Goal: Task Accomplishment & Management: Use online tool/utility

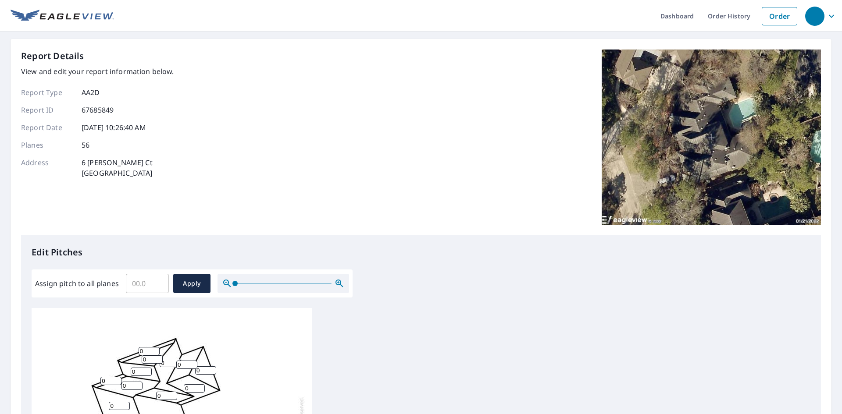
click at [137, 284] on input "Assign pitch to all planes" at bounding box center [147, 283] width 43 height 25
type input "8"
click at [202, 283] on span "Apply" at bounding box center [191, 283] width 23 height 11
type input "8"
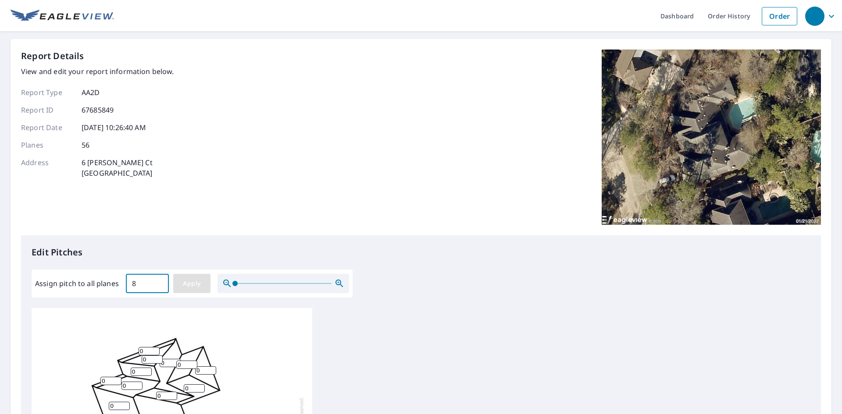
type input "8"
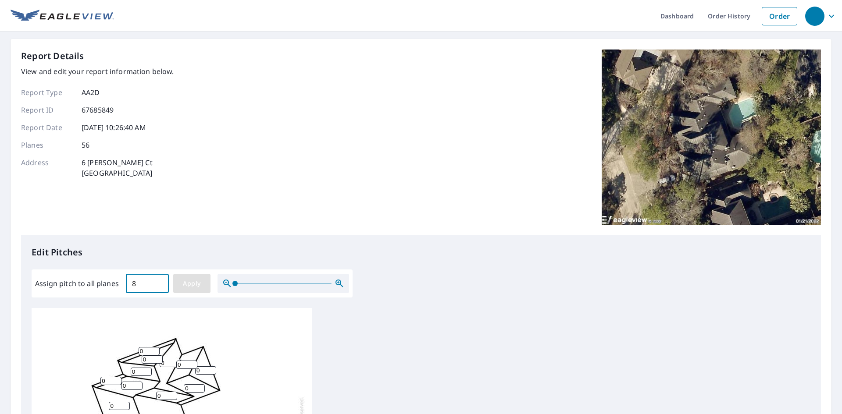
type input "8"
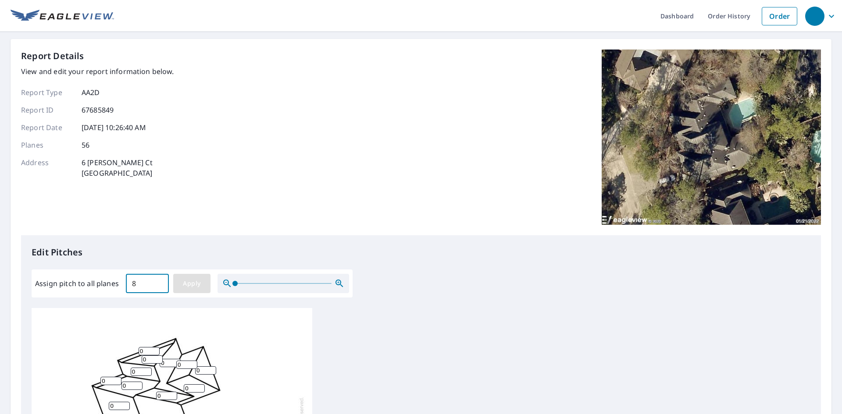
type input "8"
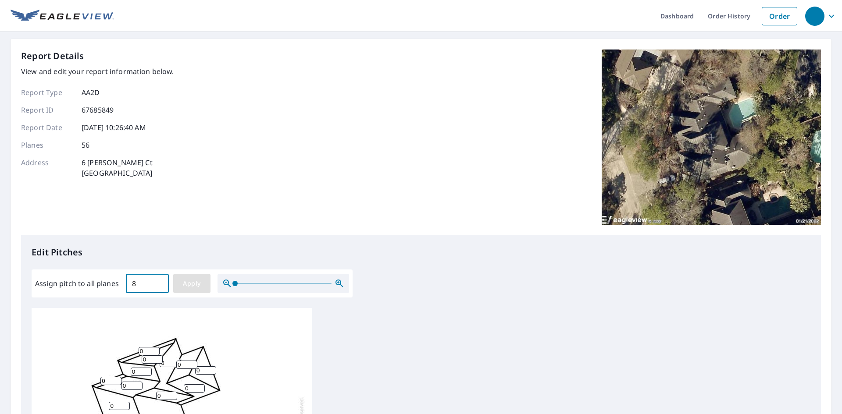
type input "8"
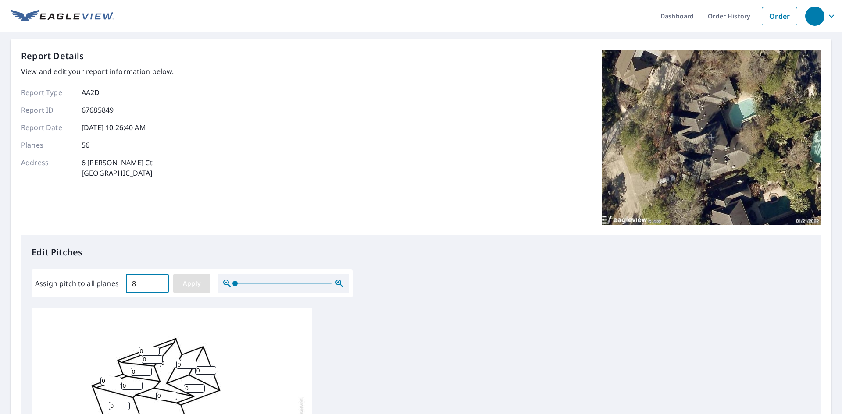
type input "8"
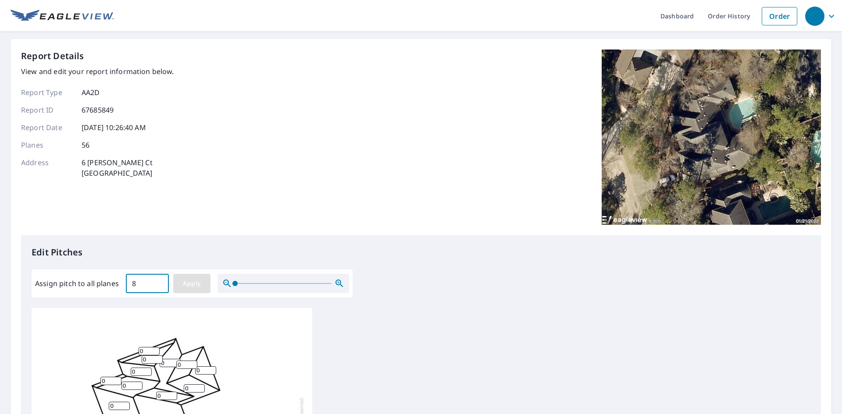
type input "8"
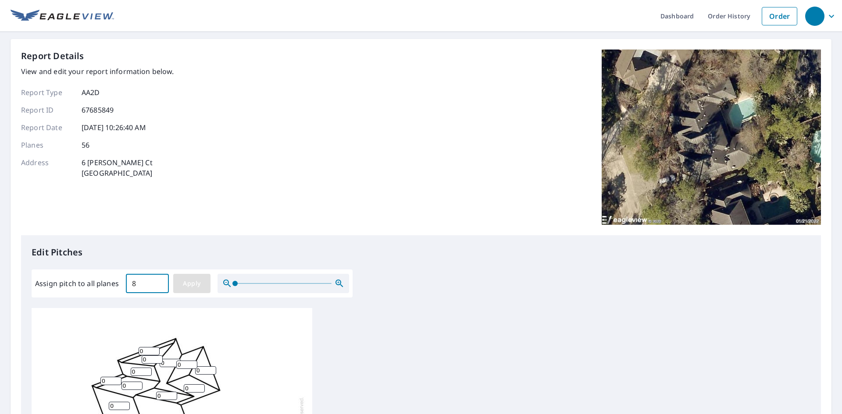
type input "8"
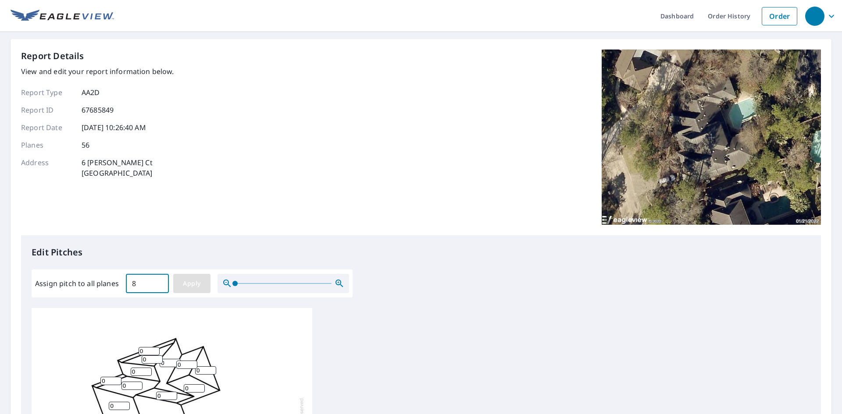
type input "8"
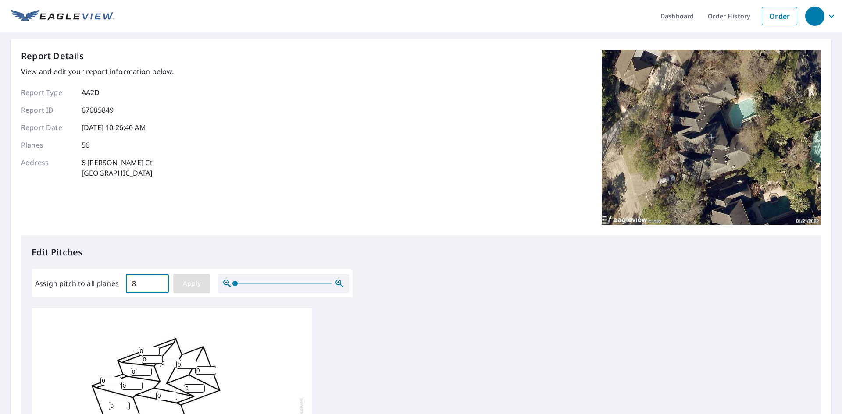
type input "8"
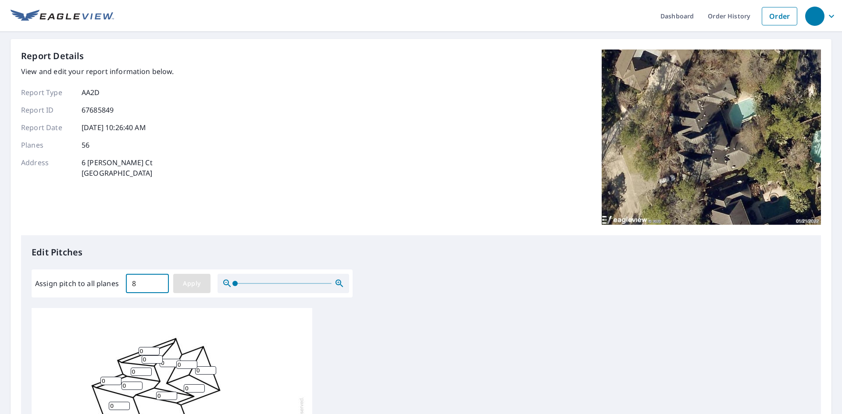
type input "8"
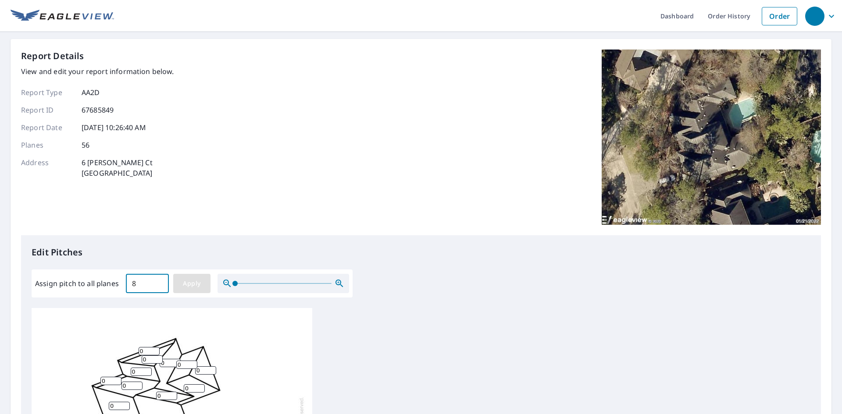
type input "8"
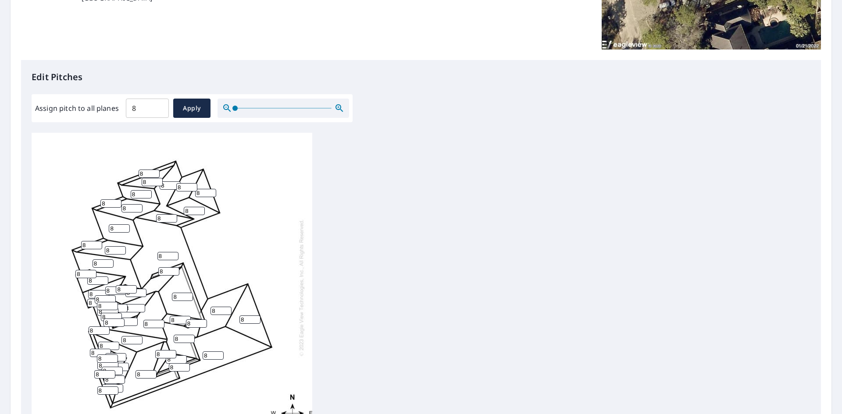
scroll to position [219, 0]
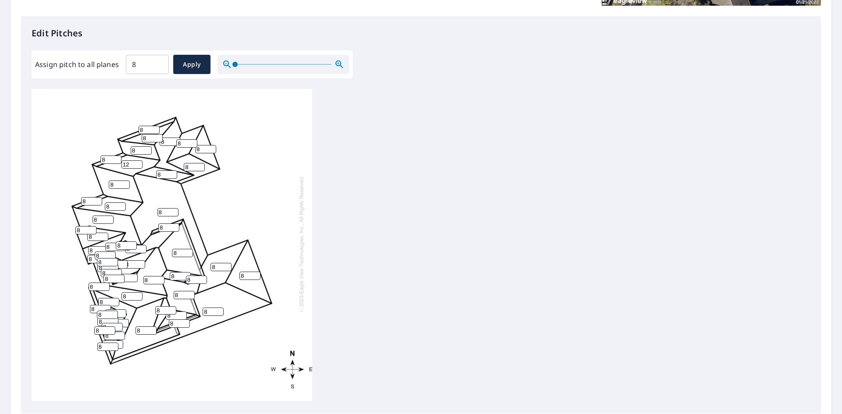
drag, startPoint x: 134, startPoint y: 157, endPoint x: 128, endPoint y: 160, distance: 7.5
click at [123, 160] on input "13" at bounding box center [131, 164] width 21 height 8
click at [138, 160] on input "12" at bounding box center [131, 164] width 21 height 8
click at [138, 160] on input "11" at bounding box center [131, 164] width 21 height 8
click at [138, 160] on input "10" at bounding box center [131, 164] width 21 height 8
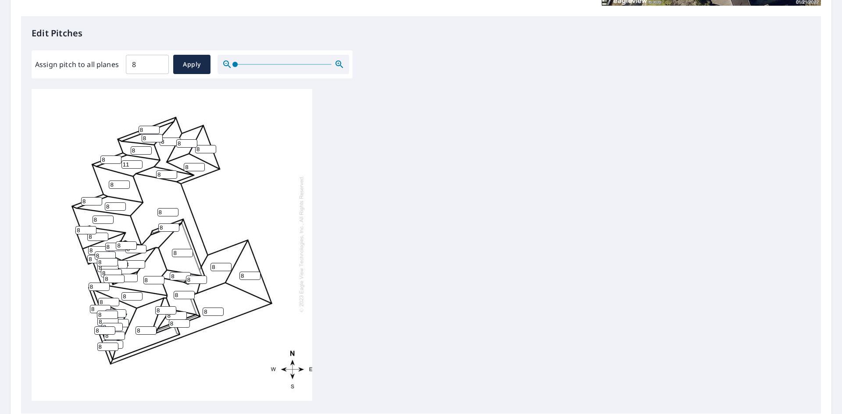
click at [139, 160] on input "11" at bounding box center [131, 164] width 21 height 8
type input "12"
click at [139, 160] on input "12" at bounding box center [131, 164] width 21 height 8
click at [174, 171] on input "9" at bounding box center [166, 175] width 21 height 8
click at [174, 171] on input "10" at bounding box center [166, 175] width 21 height 8
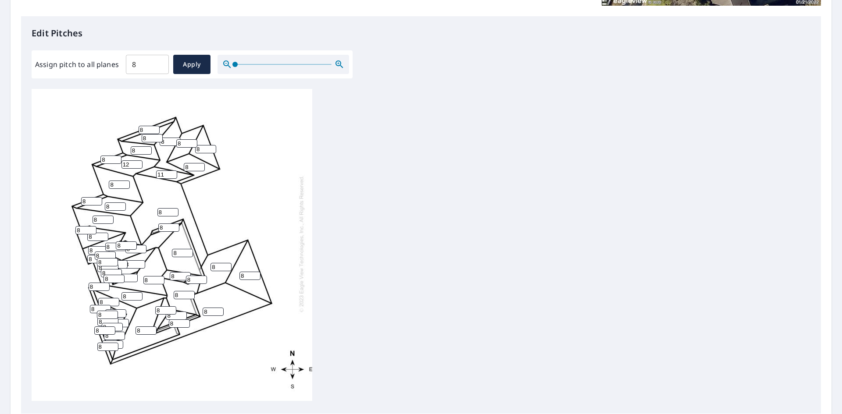
click at [174, 171] on input "11" at bounding box center [166, 175] width 21 height 8
type input "12"
click at [174, 171] on input "12" at bounding box center [166, 175] width 21 height 8
click at [201, 163] on input "9" at bounding box center [194, 167] width 21 height 8
click at [201, 163] on input "10" at bounding box center [194, 167] width 21 height 8
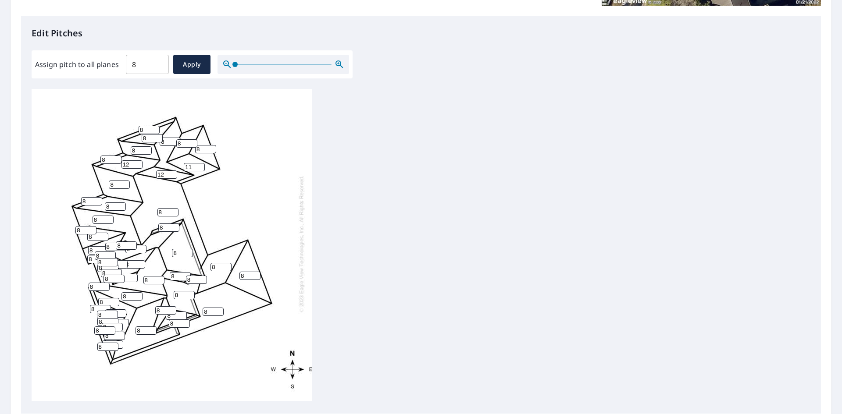
click at [201, 163] on input "11" at bounding box center [194, 167] width 21 height 8
type input "12"
click at [201, 163] on input "12" at bounding box center [194, 167] width 21 height 8
click at [192, 139] on input "9" at bounding box center [186, 143] width 21 height 8
click at [192, 139] on input "10" at bounding box center [186, 143] width 21 height 8
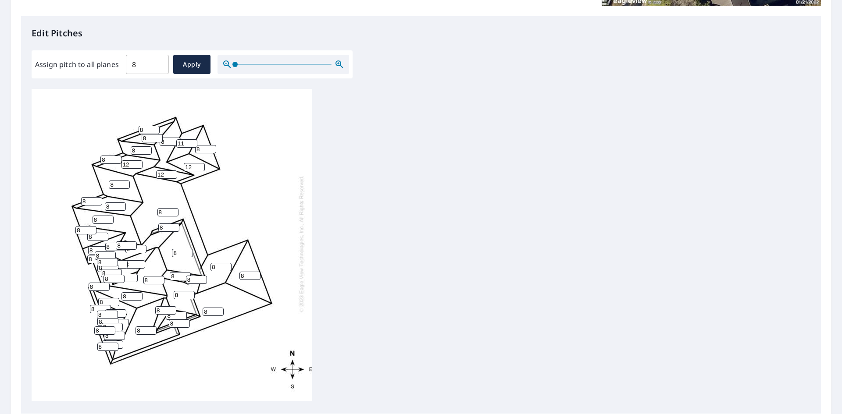
click at [192, 139] on input "11" at bounding box center [186, 143] width 21 height 8
type input "12"
click at [192, 139] on input "12" at bounding box center [186, 143] width 21 height 8
click at [152, 327] on input "9" at bounding box center [145, 331] width 21 height 8
click at [152, 327] on input "10" at bounding box center [145, 331] width 21 height 8
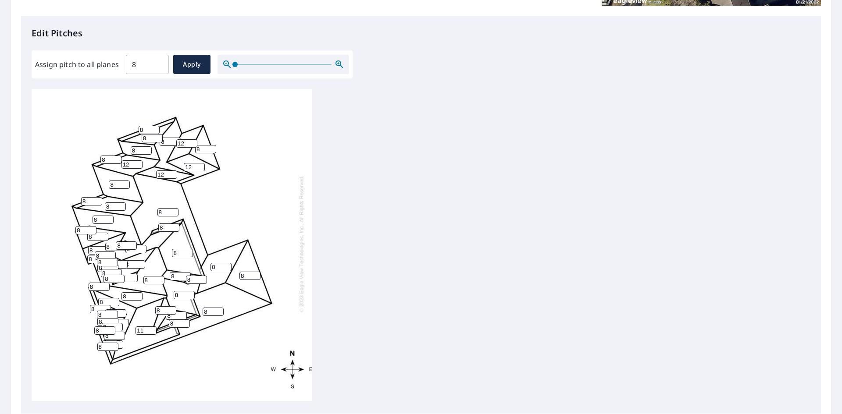
click at [152, 327] on input "11" at bounding box center [145, 331] width 21 height 8
type input "12"
click at [152, 327] on input "12" at bounding box center [145, 331] width 21 height 8
click at [184, 272] on input "9" at bounding box center [180, 276] width 21 height 8
click at [184, 272] on input "10" at bounding box center [180, 276] width 21 height 8
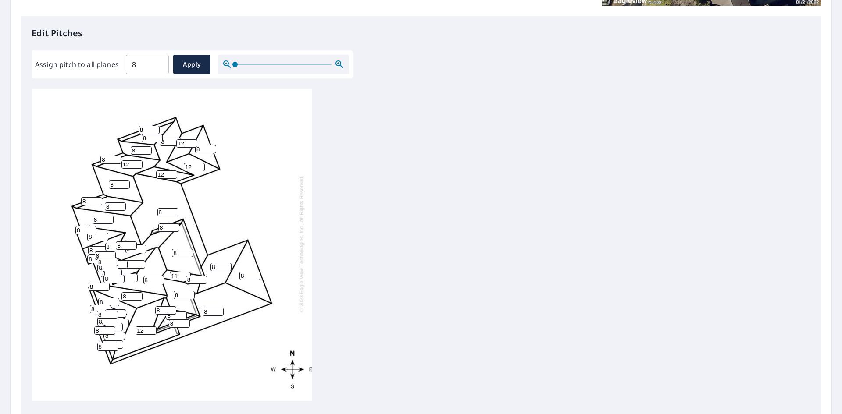
click at [184, 272] on input "11" at bounding box center [180, 276] width 21 height 8
type input "12"
click at [184, 272] on input "12" at bounding box center [180, 276] width 21 height 8
click at [141, 245] on input "9" at bounding box center [135, 249] width 21 height 8
click at [141, 245] on input "10" at bounding box center [135, 249] width 21 height 8
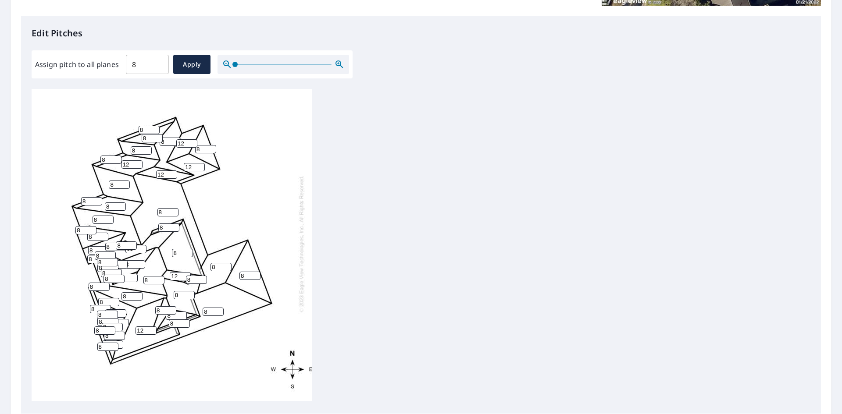
click at [142, 245] on input "11" at bounding box center [135, 249] width 21 height 8
type input "12"
click at [142, 245] on input "12" at bounding box center [135, 249] width 21 height 8
click at [103, 233] on input "9" at bounding box center [97, 237] width 21 height 8
click at [103, 233] on input "10" at bounding box center [97, 237] width 21 height 8
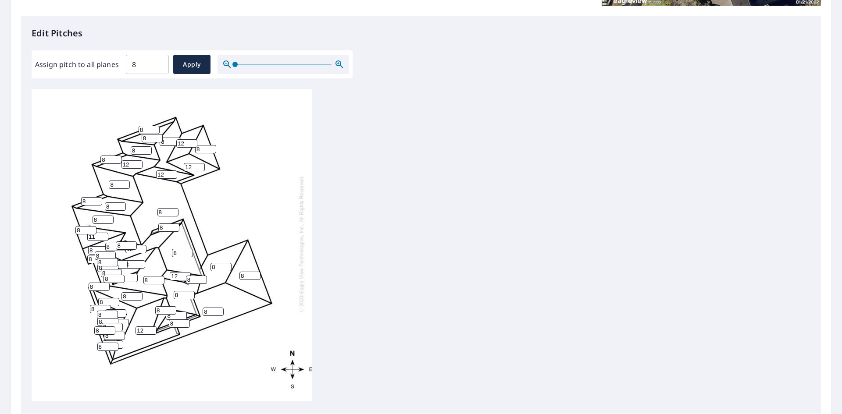
click at [103, 233] on input "11" at bounding box center [97, 237] width 21 height 8
type input "12"
click at [103, 233] on input "12" at bounding box center [97, 237] width 21 height 8
click at [103, 246] on input "8" at bounding box center [98, 250] width 21 height 8
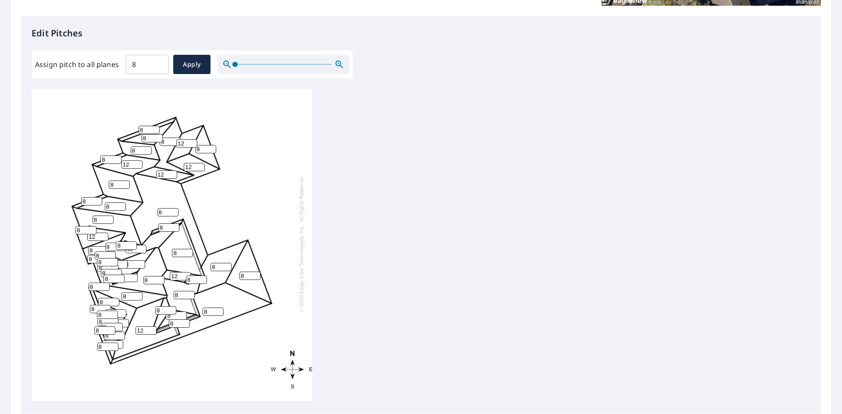
click at [103, 246] on input "8" at bounding box center [98, 250] width 21 height 8
type input "12"
click at [121, 203] on input "9" at bounding box center [115, 207] width 21 height 8
click at [121, 203] on input "10" at bounding box center [115, 207] width 21 height 8
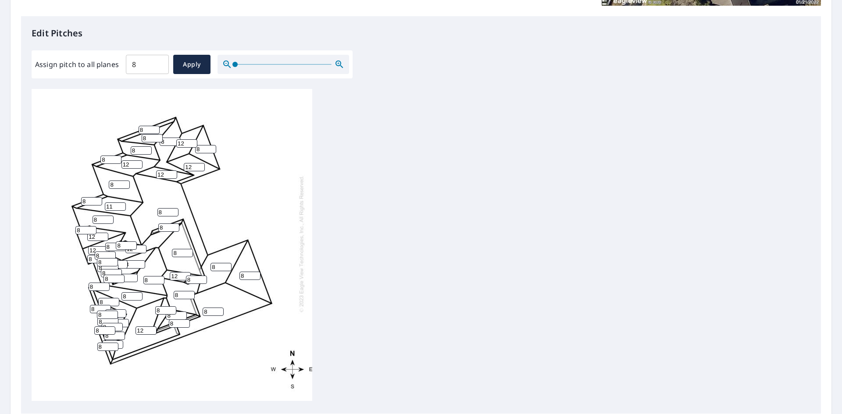
click at [121, 203] on input "11" at bounding box center [115, 207] width 21 height 8
type input "12"
click at [121, 203] on input "12" at bounding box center [115, 207] width 21 height 8
click at [158, 134] on input "9" at bounding box center [152, 138] width 21 height 8
click at [159, 134] on input "10" at bounding box center [152, 138] width 21 height 8
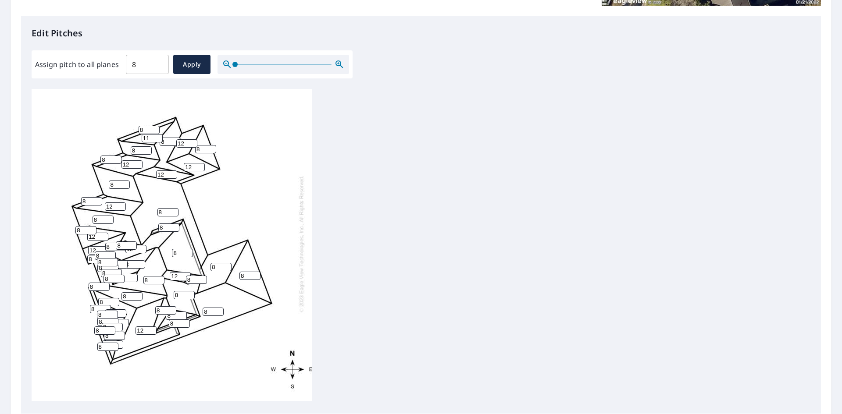
click at [159, 134] on input "11" at bounding box center [152, 138] width 21 height 8
type input "12"
click at [159, 134] on input "12" at bounding box center [152, 138] width 21 height 8
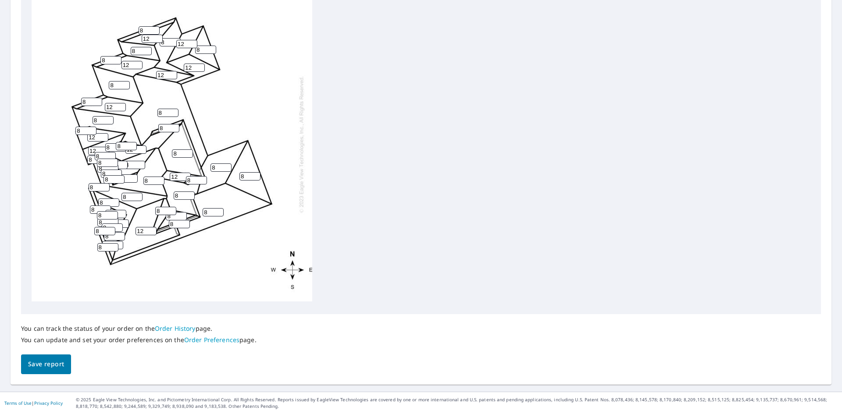
click at [42, 365] on span "Save report" at bounding box center [46, 364] width 36 height 11
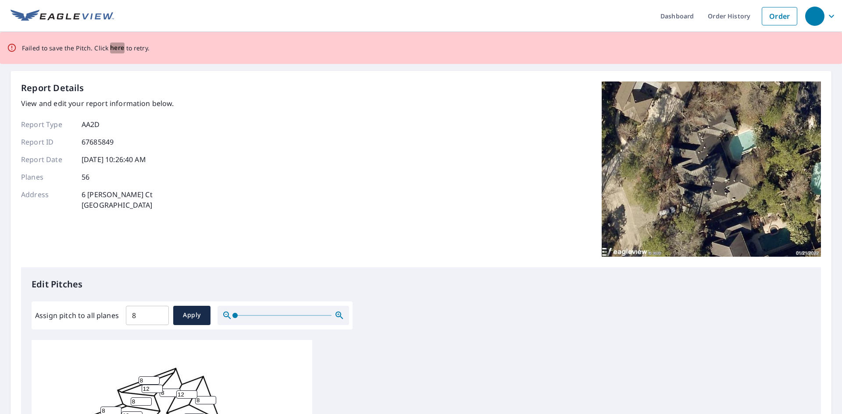
click at [117, 48] on span "here" at bounding box center [117, 48] width 14 height 11
